Goal: Task Accomplishment & Management: Manage account settings

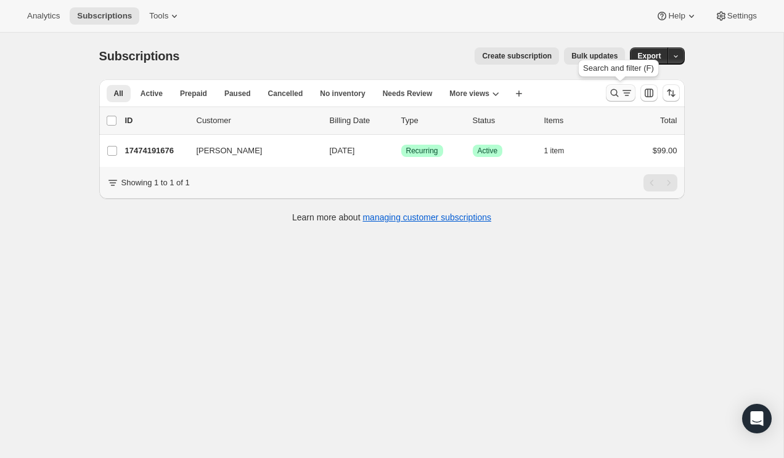
click at [610, 94] on icon "Search and filter results" at bounding box center [614, 93] width 12 height 12
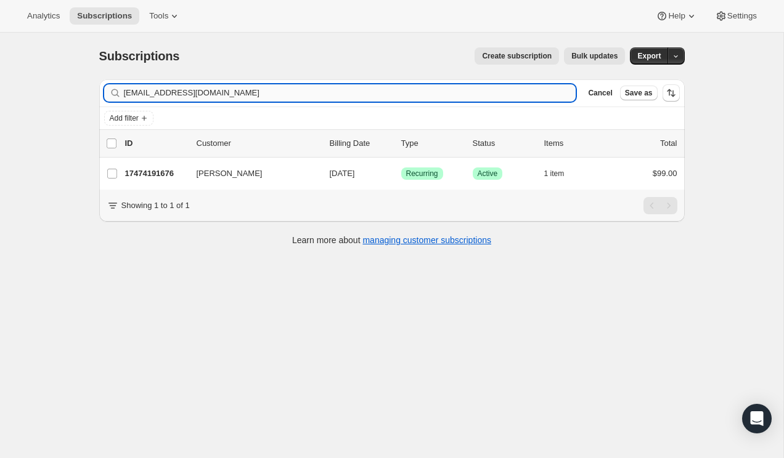
click at [235, 92] on input "[EMAIL_ADDRESS][DOMAIN_NAME]" at bounding box center [350, 92] width 452 height 17
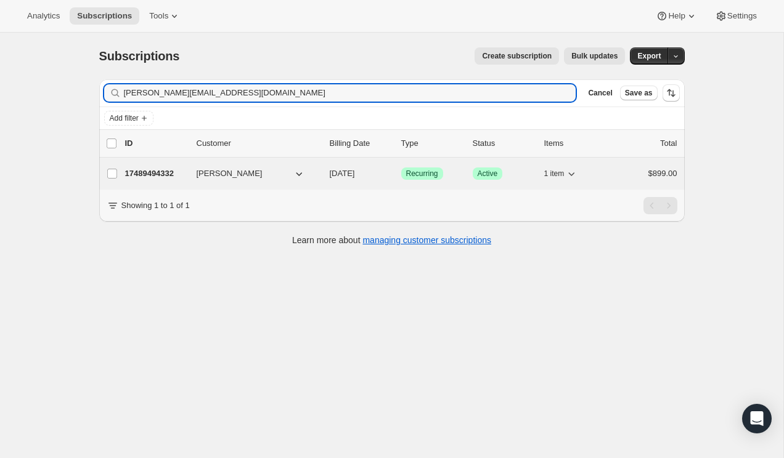
type input "[PERSON_NAME][EMAIL_ADDRESS][DOMAIN_NAME]"
click at [167, 171] on p "17489494332" at bounding box center [156, 174] width 62 height 12
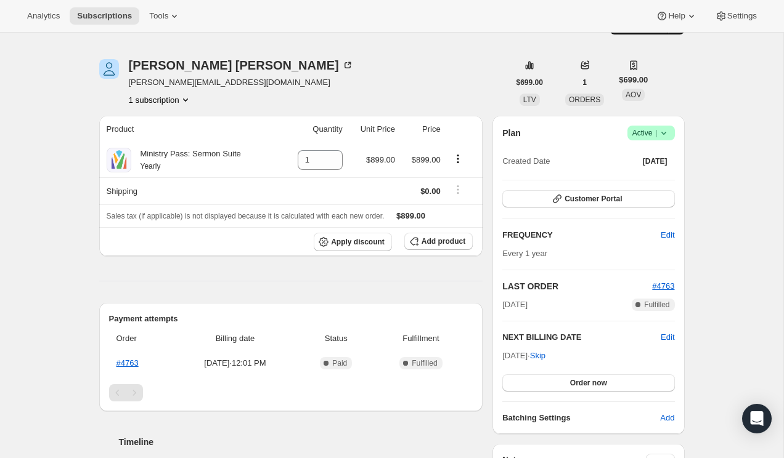
scroll to position [21, 0]
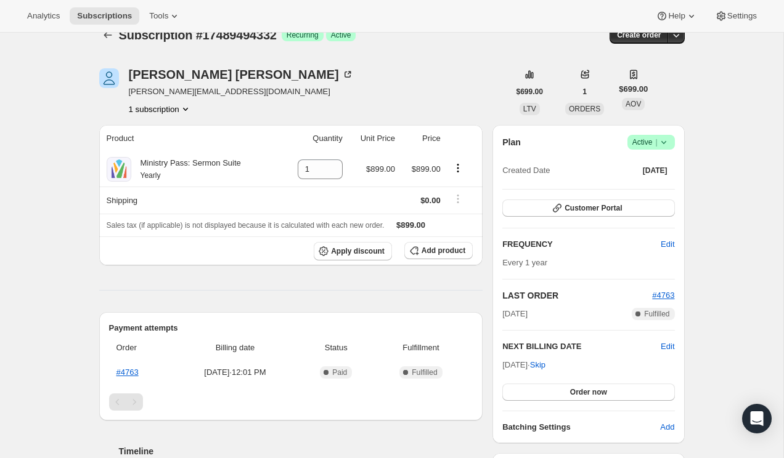
click at [669, 145] on icon at bounding box center [663, 142] width 12 height 12
click at [646, 184] on span "Cancel subscription" at bounding box center [647, 187] width 70 height 9
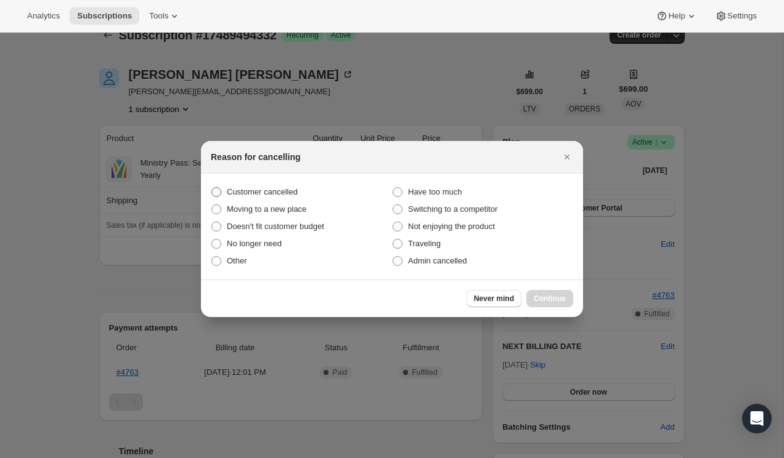
click at [291, 191] on span "Customer cancelled" at bounding box center [262, 191] width 71 height 9
click at [212, 188] on input "Customer cancelled" at bounding box center [211, 187] width 1 height 1
radio input "true"
click at [551, 296] on span "Continue" at bounding box center [550, 299] width 32 height 10
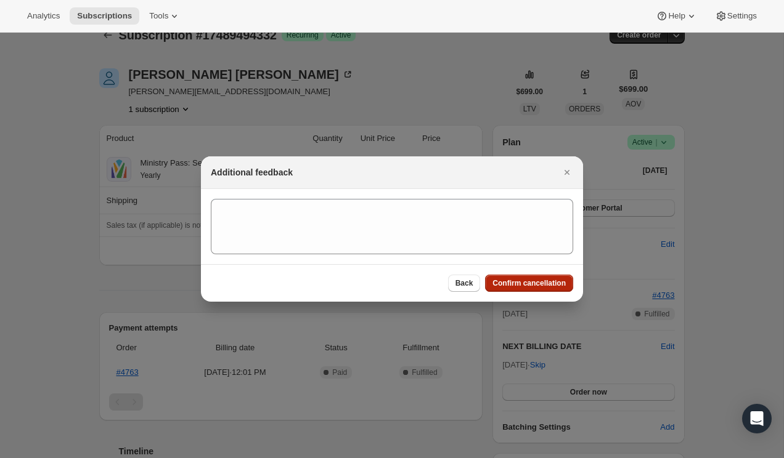
click at [531, 283] on span "Confirm cancellation" at bounding box center [528, 284] width 73 height 10
